Goal: Find specific page/section: Find specific page/section

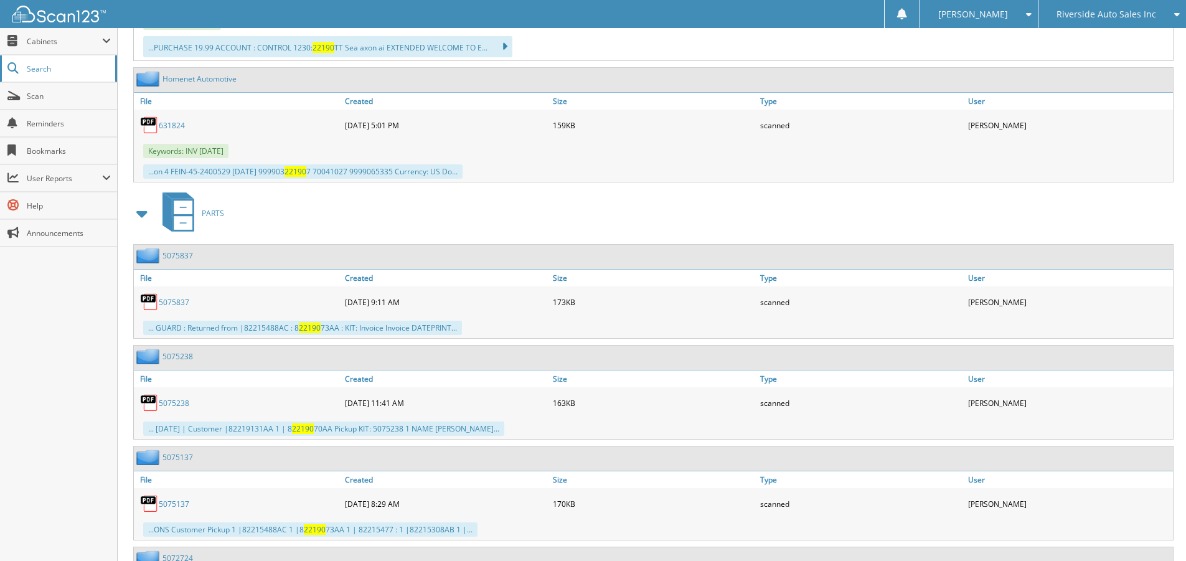
click at [37, 70] on span "Search" at bounding box center [68, 68] width 82 height 11
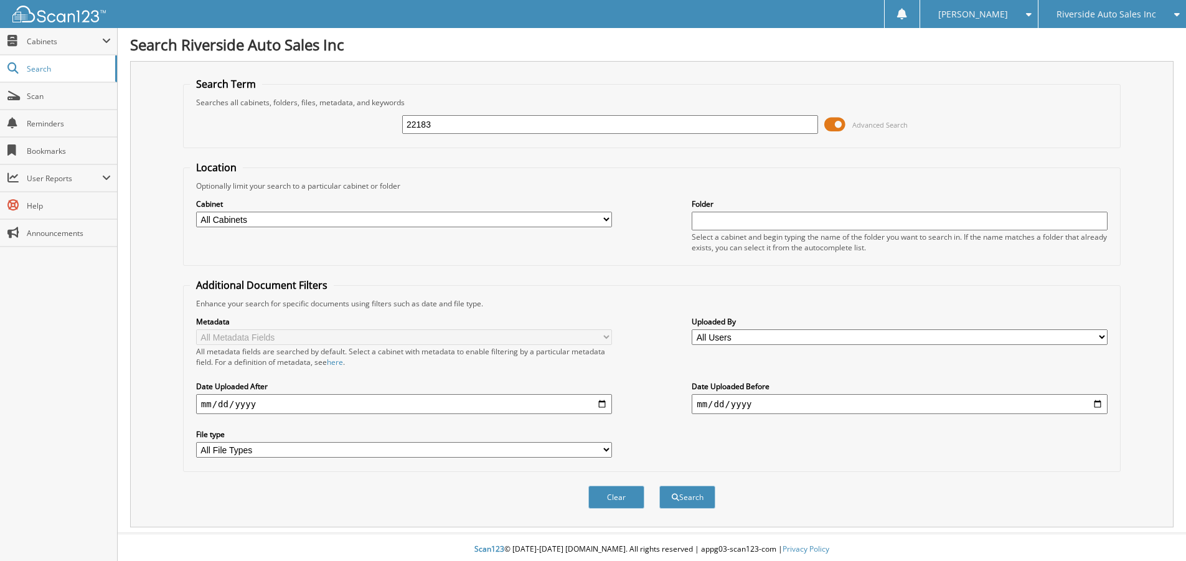
type input "22183"
click at [659, 485] on button "Search" at bounding box center [687, 496] width 56 height 23
